Goal: Communication & Community: Answer question/provide support

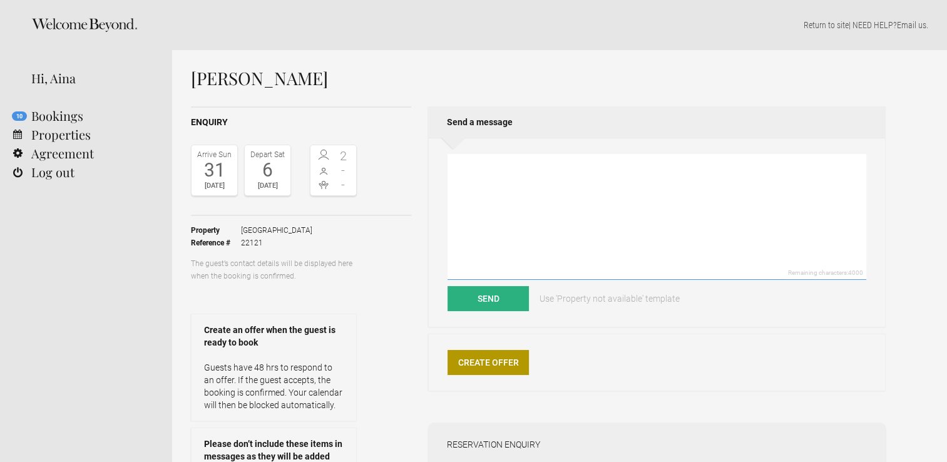
click at [503, 196] on textarea at bounding box center [657, 217] width 419 height 126
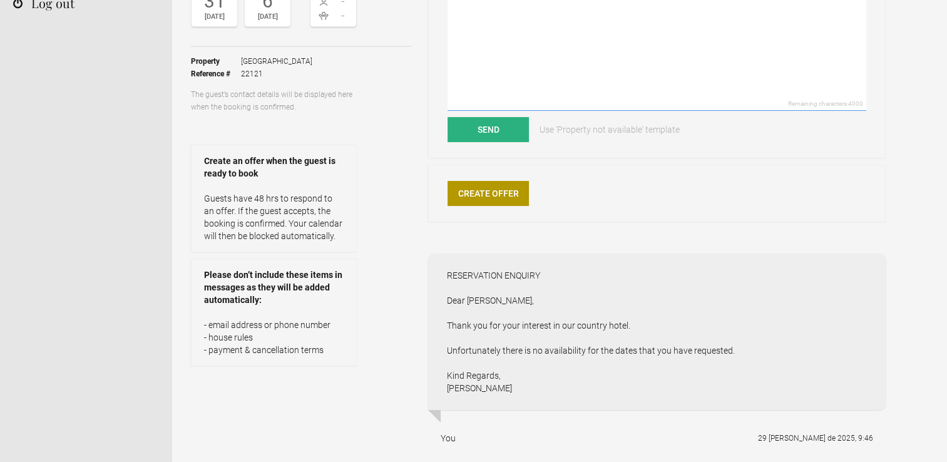
scroll to position [188, 0]
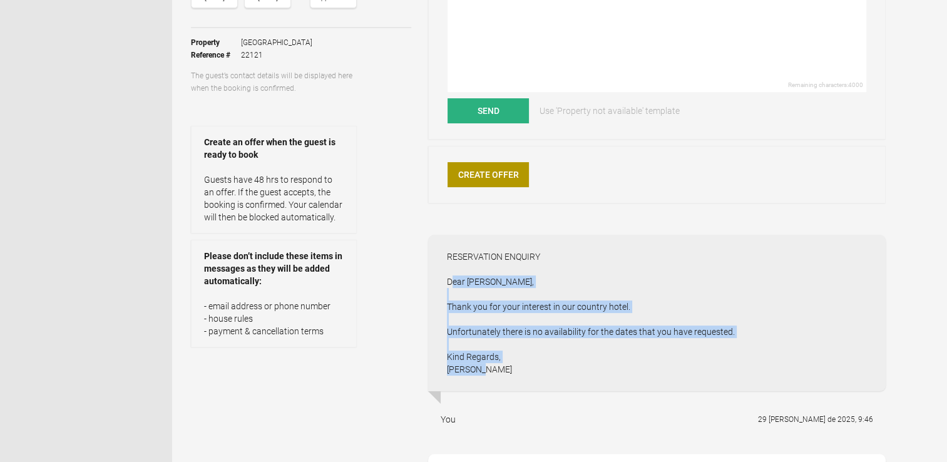
drag, startPoint x: 447, startPoint y: 282, endPoint x: 735, endPoint y: 364, distance: 299.5
click at [735, 364] on div "RESERVATION ENQUIRY Dear Oscar, Thank you for your interest in our country hote…" at bounding box center [657, 313] width 458 height 157
drag, startPoint x: 735, startPoint y: 364, endPoint x: 723, endPoint y: 332, distance: 34.9
copy div "Dear Oscar, Thank you for your interest in our country hotel. Unfortunately the…"
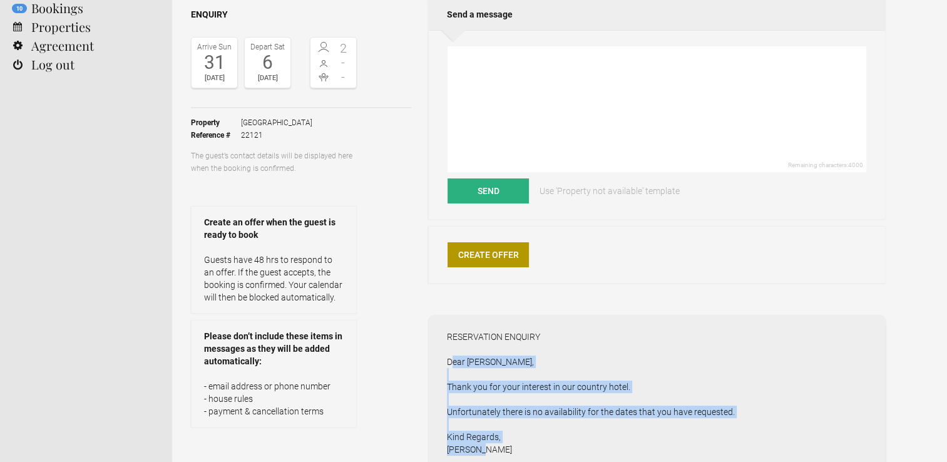
scroll to position [0, 0]
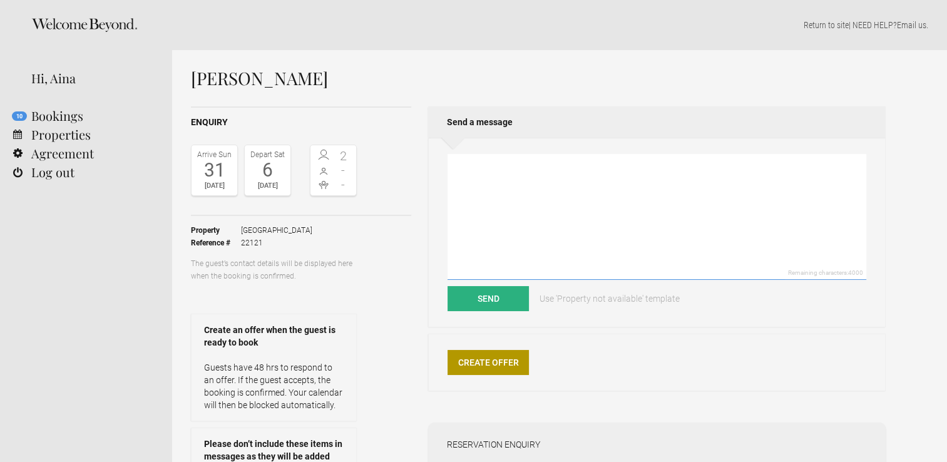
click at [488, 191] on textarea at bounding box center [657, 217] width 419 height 126
paste textarea "Dear Oscar, Thank you for your interest in our country hotel. Unfortunately the…"
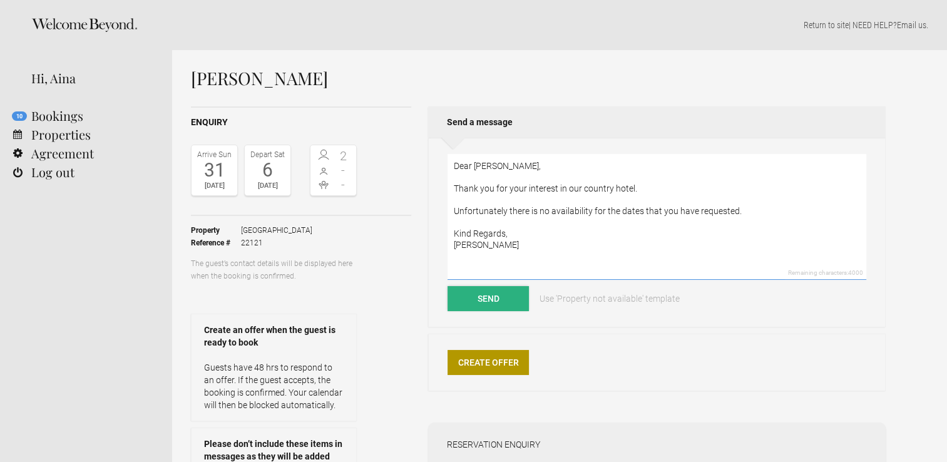
type textarea "Dear Oscar, Thank you for your interest in our country hotel. Unfortunately the…"
click at [505, 299] on button "Send" at bounding box center [488, 298] width 81 height 25
